Goal: Task Accomplishment & Management: Manage account settings

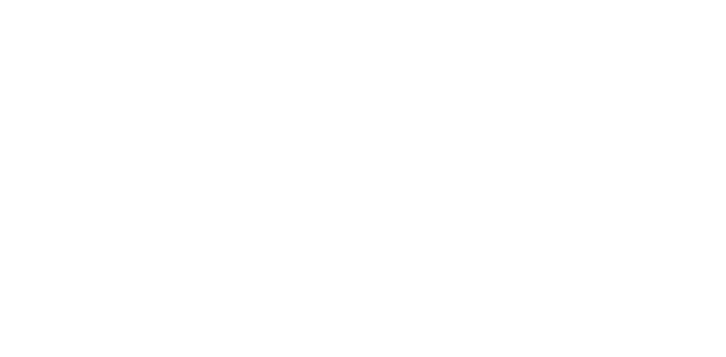
drag, startPoint x: 585, startPoint y: 51, endPoint x: 581, endPoint y: 46, distance: 7.0
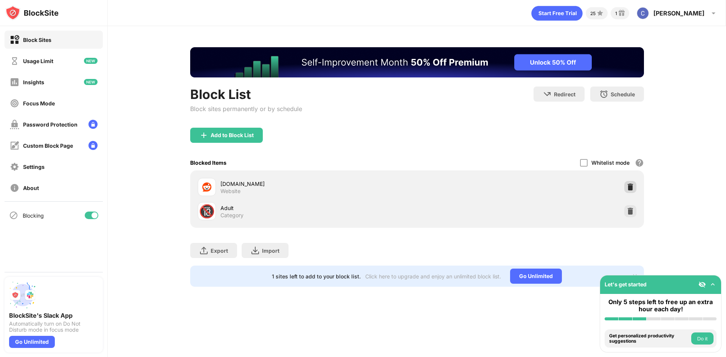
click at [631, 188] on img at bounding box center [631, 187] width 8 height 8
